Goal: Transaction & Acquisition: Purchase product/service

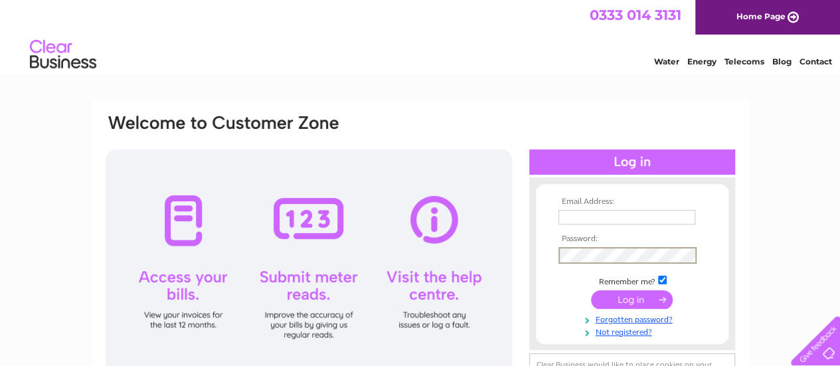
type input "[PERSON_NAME][EMAIL_ADDRESS][DOMAIN_NAME]"
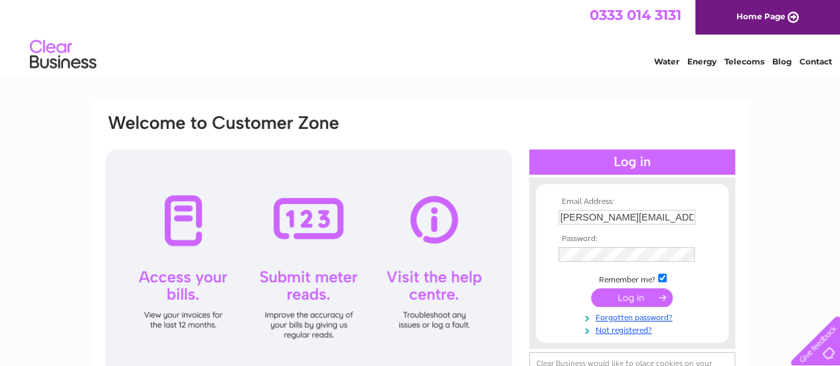
click at [638, 297] on input "submit" at bounding box center [632, 297] width 82 height 19
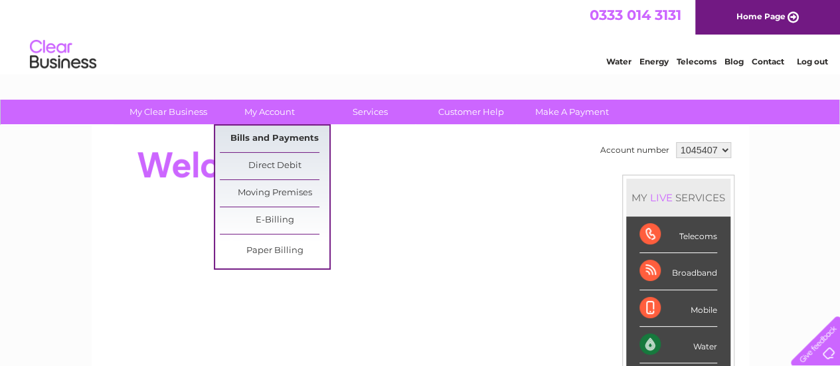
click at [289, 135] on link "Bills and Payments" at bounding box center [275, 138] width 110 height 27
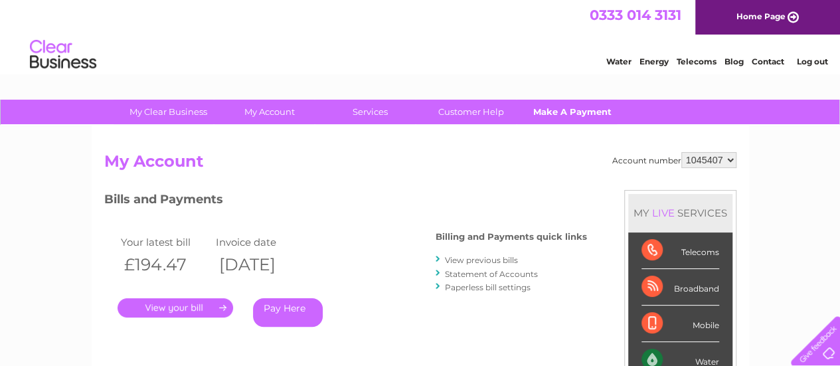
click at [565, 117] on link "Make A Payment" at bounding box center [572, 112] width 110 height 25
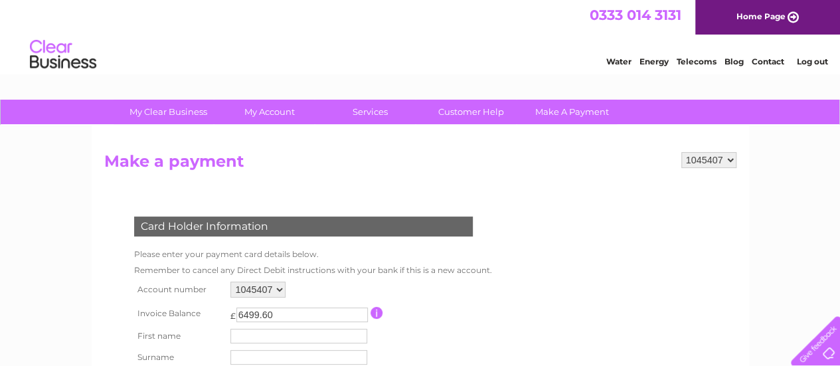
click at [499, 59] on div "Water Energy Telecoms Blog Contact Log out" at bounding box center [420, 56] width 840 height 43
